Goal: Information Seeking & Learning: Learn about a topic

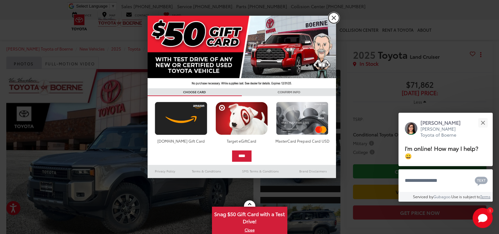
drag, startPoint x: 334, startPoint y: 18, endPoint x: 331, endPoint y: 56, distance: 38.4
click at [334, 18] on link "X" at bounding box center [334, 18] width 11 height 11
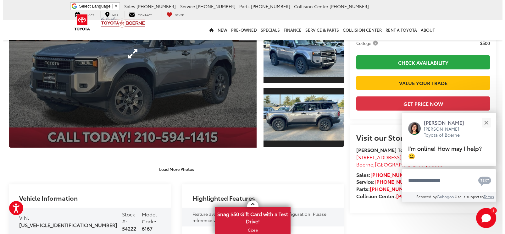
scroll to position [31, 0]
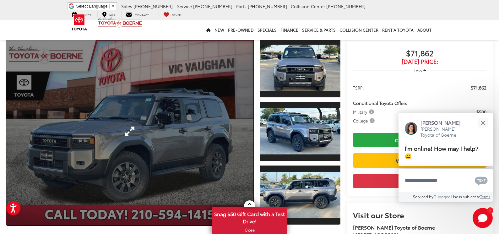
click at [199, 118] on link "Expand Photo 0" at bounding box center [129, 132] width 247 height 188
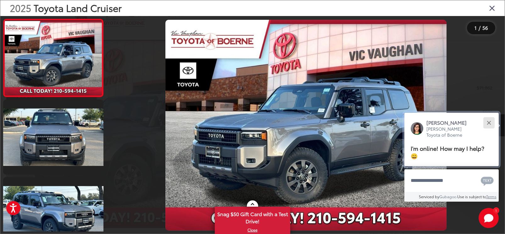
click at [489, 125] on div "Close" at bounding box center [488, 123] width 4 height 4
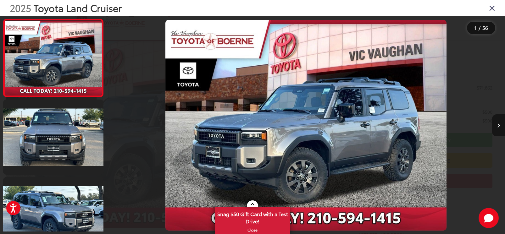
click at [499, 123] on button "Next image" at bounding box center [498, 125] width 13 height 22
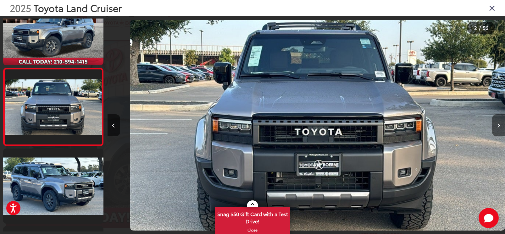
scroll to position [0, 397]
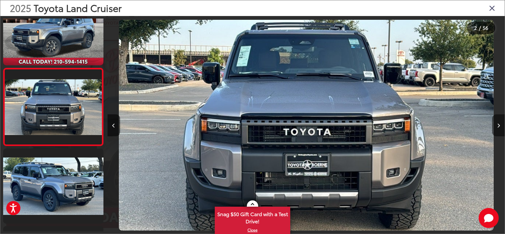
click at [499, 123] on button "Next image" at bounding box center [498, 125] width 13 height 22
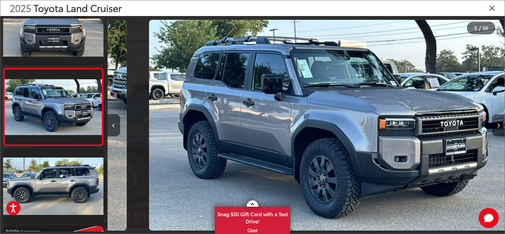
scroll to position [0, 794]
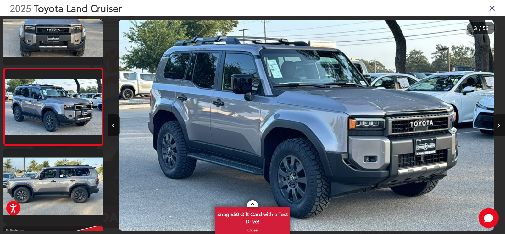
click at [499, 123] on button "Next image" at bounding box center [498, 125] width 13 height 22
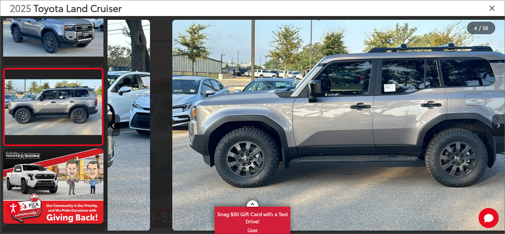
scroll to position [0, 1190]
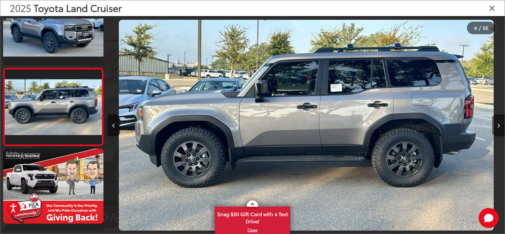
click at [499, 123] on button "Next image" at bounding box center [498, 125] width 13 height 22
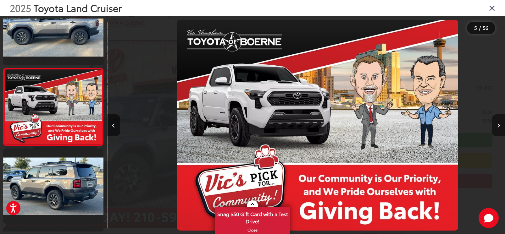
scroll to position [0, 1587]
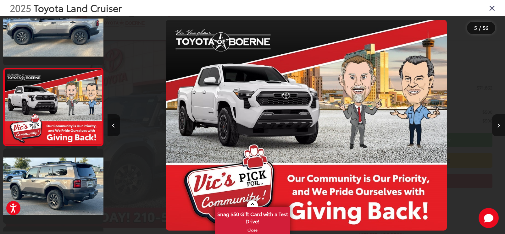
click at [499, 123] on button "Next image" at bounding box center [498, 125] width 13 height 22
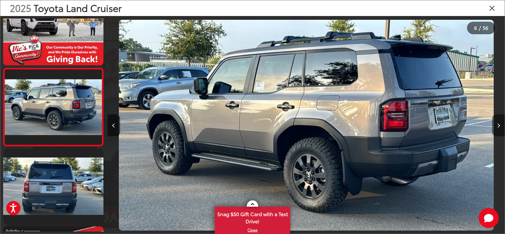
scroll to position [0, 1984]
click at [499, 123] on button "Next image" at bounding box center [498, 125] width 13 height 22
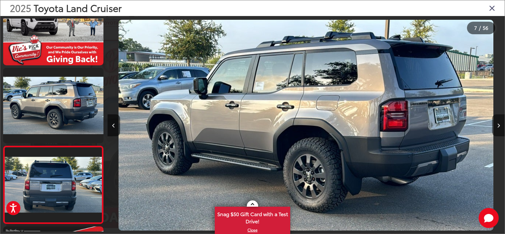
scroll to position [0, 0]
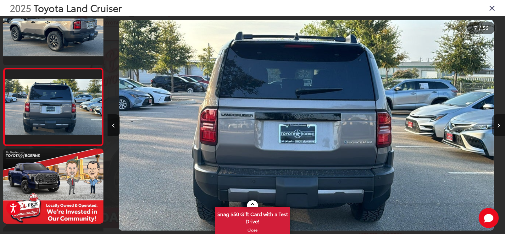
click at [499, 123] on button "Next image" at bounding box center [498, 125] width 13 height 22
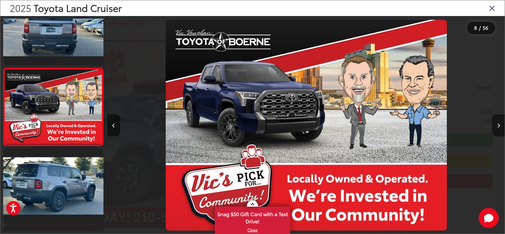
click at [499, 123] on button "Next image" at bounding box center [498, 125] width 13 height 22
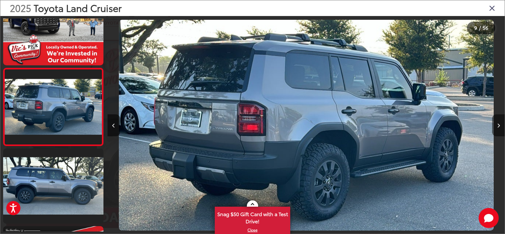
click at [499, 123] on button "Next image" at bounding box center [498, 125] width 13 height 22
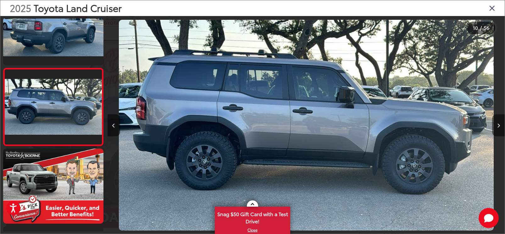
click at [499, 123] on button "Next image" at bounding box center [498, 125] width 13 height 22
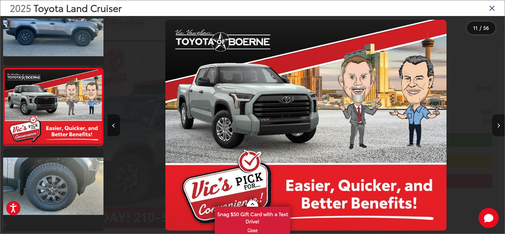
click at [499, 123] on button "Next image" at bounding box center [498, 125] width 13 height 22
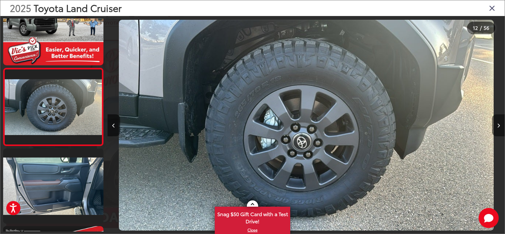
click at [499, 123] on button "Next image" at bounding box center [498, 125] width 13 height 22
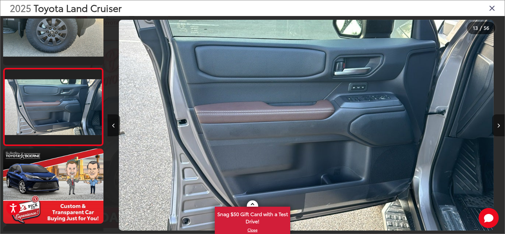
click at [499, 123] on button "Next image" at bounding box center [498, 125] width 13 height 22
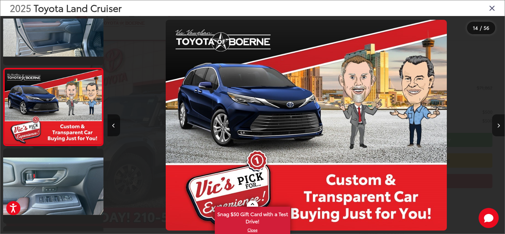
click at [497, 122] on button "Next image" at bounding box center [498, 125] width 13 height 22
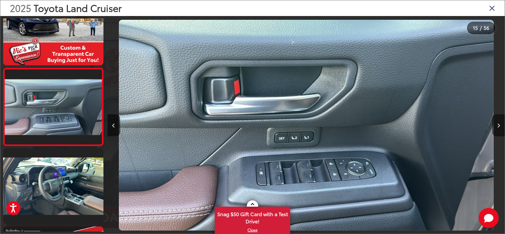
click at [497, 124] on icon "Next image" at bounding box center [498, 125] width 3 height 4
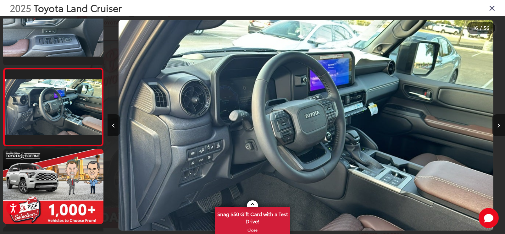
click at [497, 124] on icon "Next image" at bounding box center [498, 125] width 3 height 4
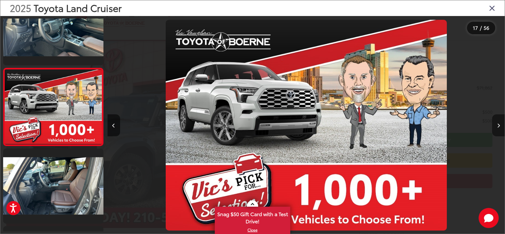
click at [497, 124] on icon "Next image" at bounding box center [498, 125] width 3 height 4
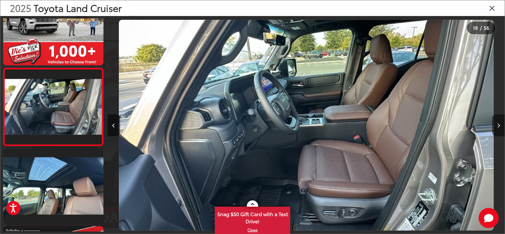
click at [497, 124] on icon "Next image" at bounding box center [498, 125] width 3 height 4
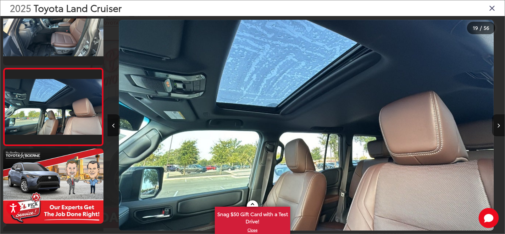
click at [497, 124] on icon "Next image" at bounding box center [498, 125] width 3 height 4
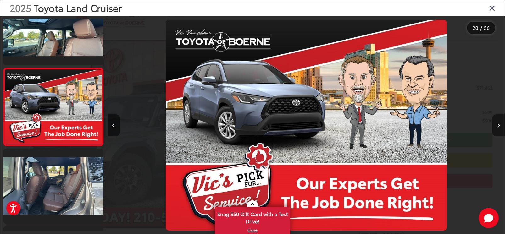
click at [497, 124] on icon "Next image" at bounding box center [498, 125] width 3 height 4
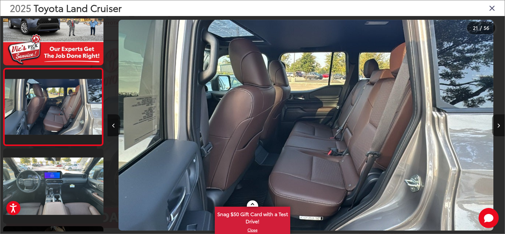
click at [497, 124] on icon "Next image" at bounding box center [498, 125] width 3 height 4
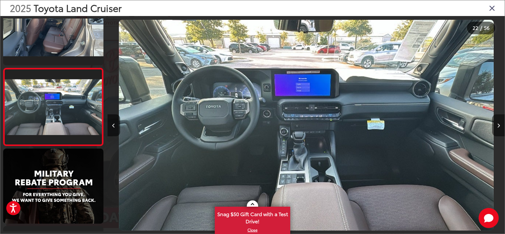
click at [497, 124] on icon "Next image" at bounding box center [498, 125] width 3 height 4
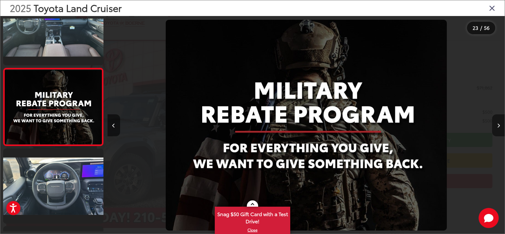
click at [497, 124] on icon "Next image" at bounding box center [498, 125] width 3 height 4
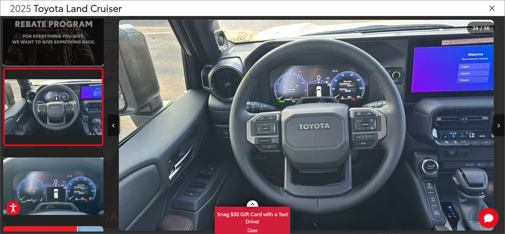
click at [56, 48] on link at bounding box center [53, 27] width 100 height 75
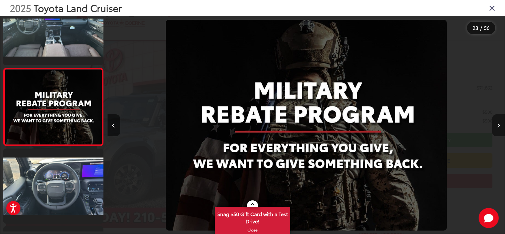
click at [499, 125] on button "Next image" at bounding box center [498, 125] width 13 height 22
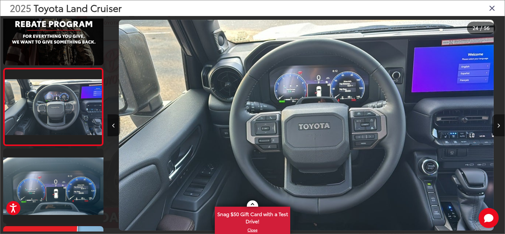
click at [499, 125] on button "Next image" at bounding box center [498, 125] width 13 height 22
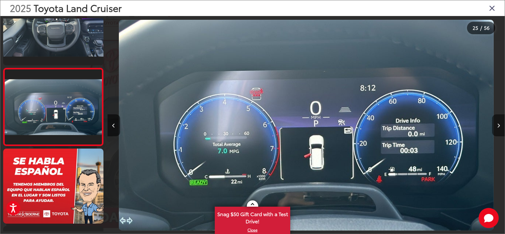
click at [499, 125] on button "Next image" at bounding box center [498, 125] width 13 height 22
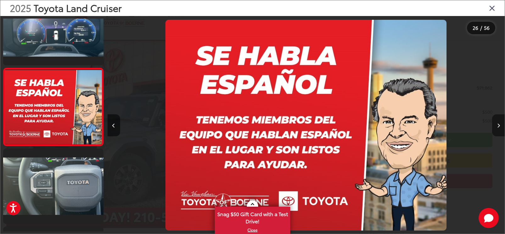
click at [499, 125] on button "Next image" at bounding box center [498, 125] width 13 height 22
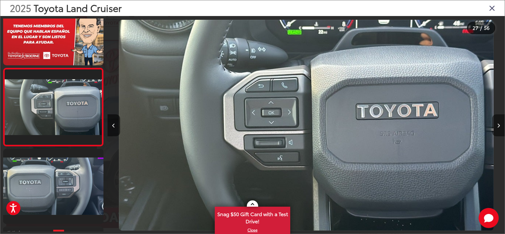
click at [499, 125] on button "Next image" at bounding box center [498, 125] width 13 height 22
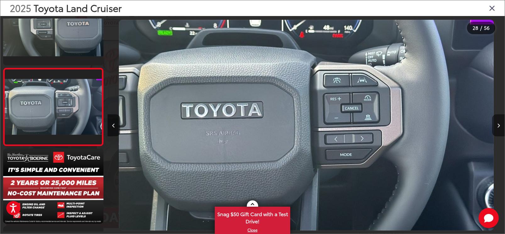
click at [499, 125] on button "Next image" at bounding box center [498, 125] width 13 height 22
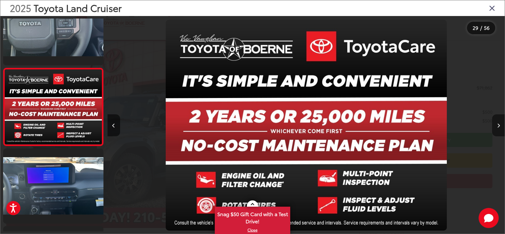
click at [499, 125] on button "Next image" at bounding box center [498, 125] width 13 height 22
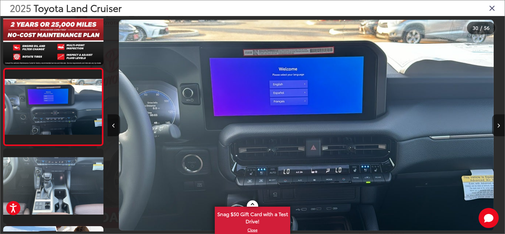
click at [495, 125] on button "Next image" at bounding box center [498, 125] width 13 height 22
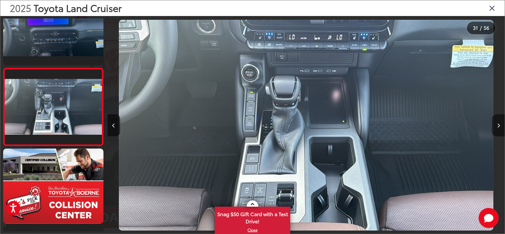
click at [495, 125] on button "Next image" at bounding box center [498, 125] width 13 height 22
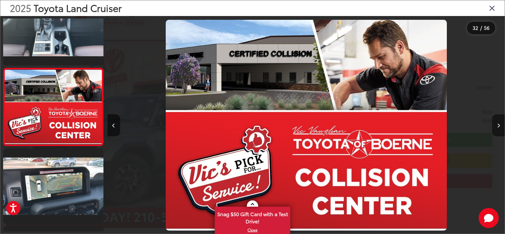
click at [495, 125] on button "Next image" at bounding box center [498, 125] width 13 height 22
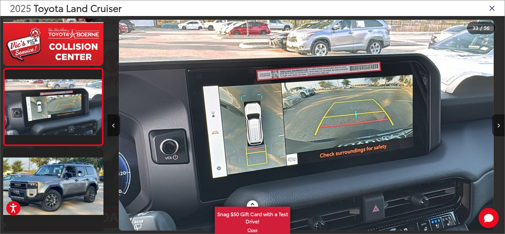
click at [495, 125] on button "Next image" at bounding box center [498, 125] width 13 height 22
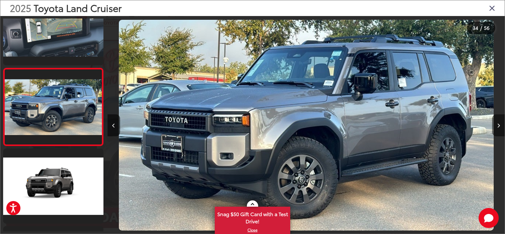
click at [495, 125] on button "Next image" at bounding box center [498, 125] width 13 height 22
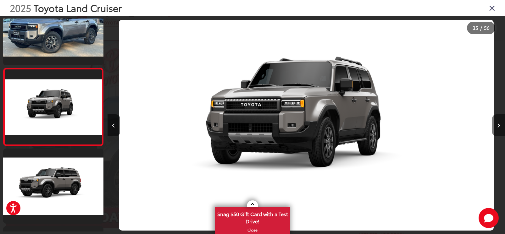
click at [495, 125] on button "Next image" at bounding box center [498, 125] width 13 height 22
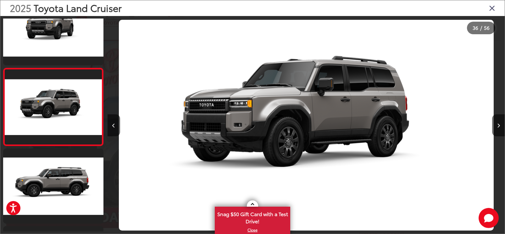
click at [490, 9] on icon "Close gallery" at bounding box center [492, 8] width 6 height 8
